Goal: Information Seeking & Learning: Learn about a topic

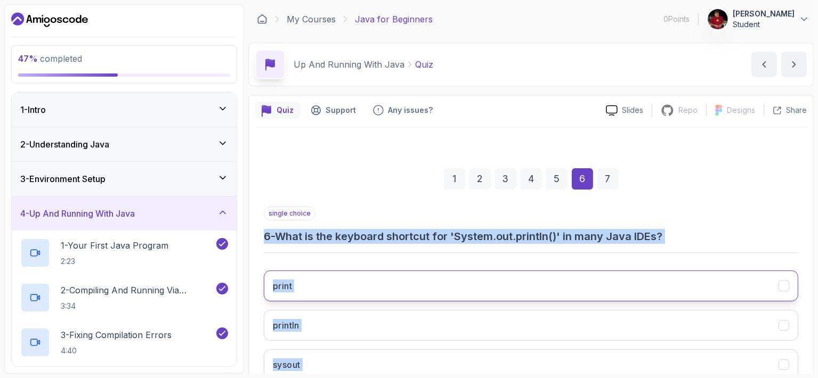
scroll to position [113, 0]
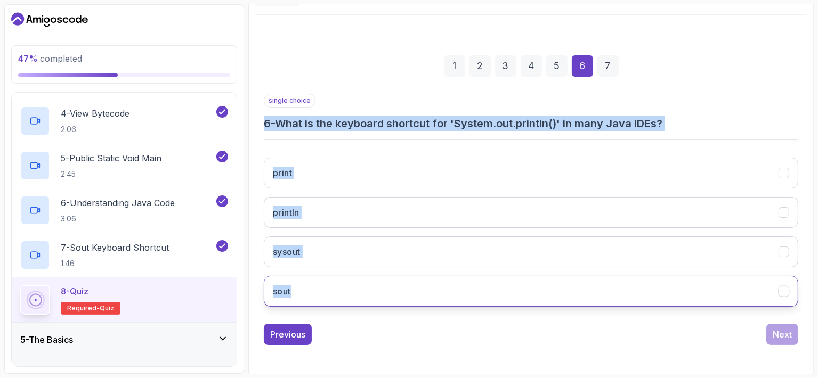
click at [308, 293] on button "sout" at bounding box center [531, 291] width 534 height 31
click at [783, 334] on div "Next" at bounding box center [782, 334] width 19 height 13
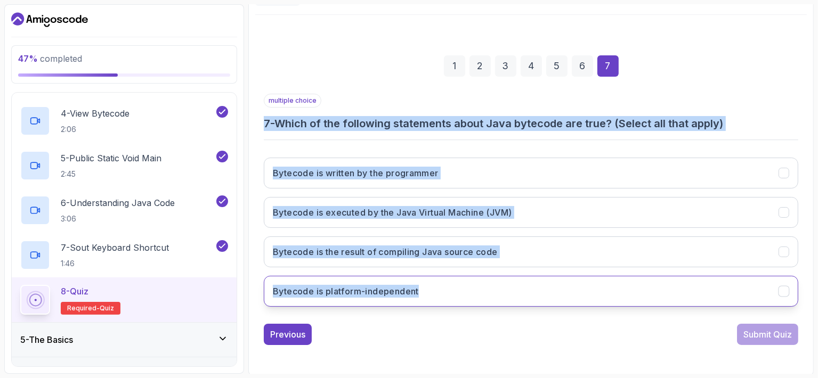
drag, startPoint x: 264, startPoint y: 123, endPoint x: 429, endPoint y: 290, distance: 235.5
click at [429, 290] on div "multiple choice 7 - Which of the following statements about Java bytecode are t…" at bounding box center [531, 205] width 534 height 222
copy div "7 - Which of the following statements about Java bytecode are true? (Select all…"
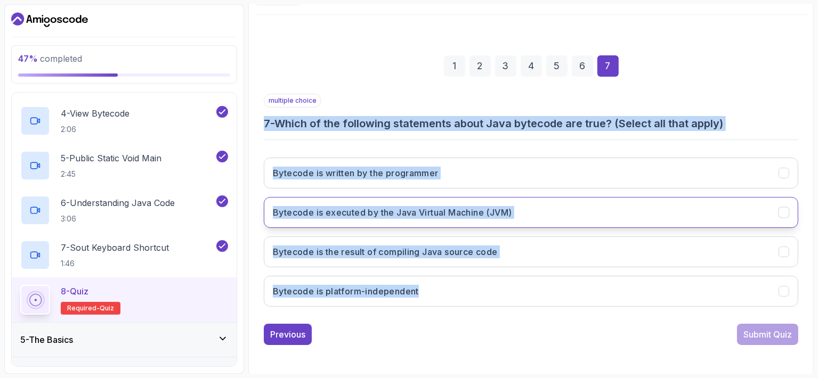
click at [351, 218] on button "Bytecode is executed by the Java Virtual Machine (JVM)" at bounding box center [531, 212] width 534 height 31
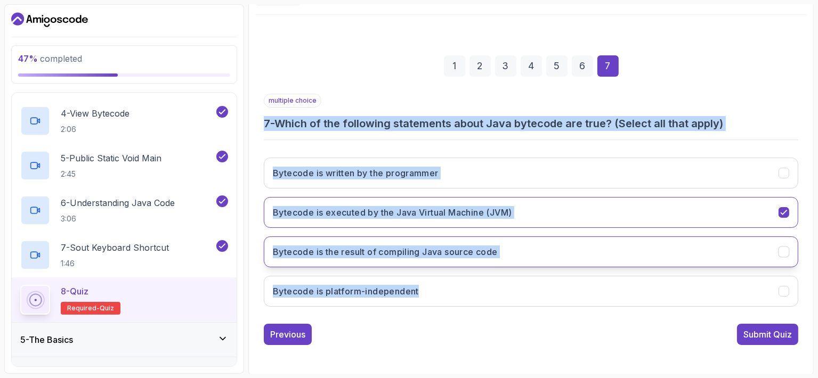
click at [354, 246] on h3 "Bytecode is the result of compiling Java source code" at bounding box center [385, 252] width 225 height 13
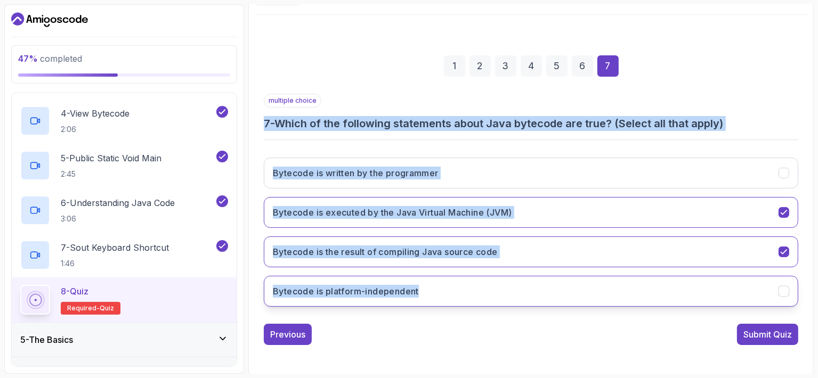
click at [353, 280] on button "Bytecode is platform-independent" at bounding box center [531, 291] width 534 height 31
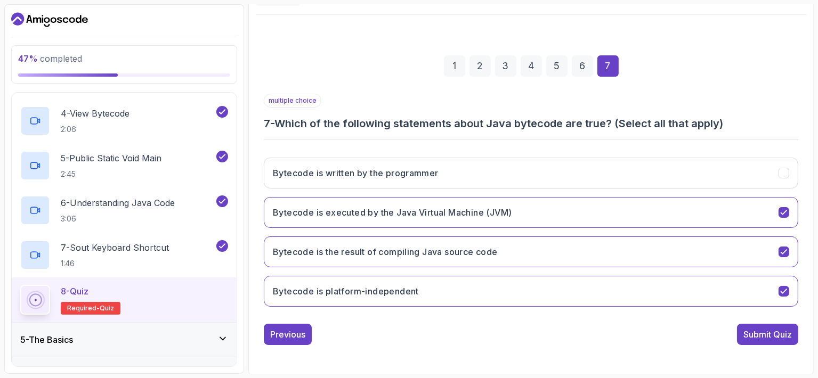
click at [735, 329] on div "Previous Submit Quiz" at bounding box center [531, 334] width 534 height 21
click at [740, 330] on button "Submit Quiz" at bounding box center [767, 334] width 61 height 21
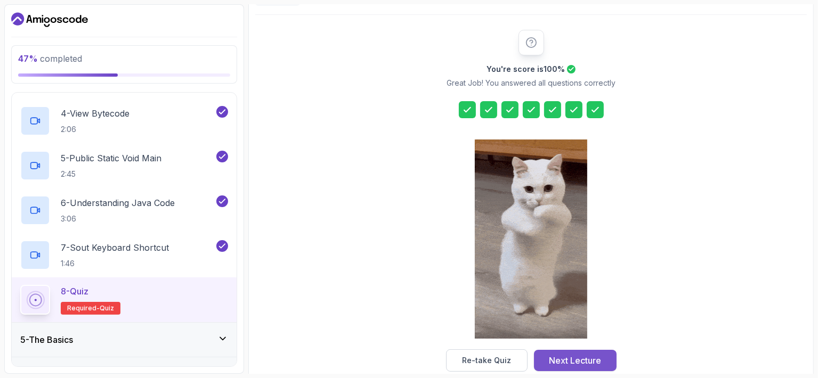
click at [559, 361] on div "Next Lecture" at bounding box center [575, 360] width 52 height 13
